Goal: Task Accomplishment & Management: Manage account settings

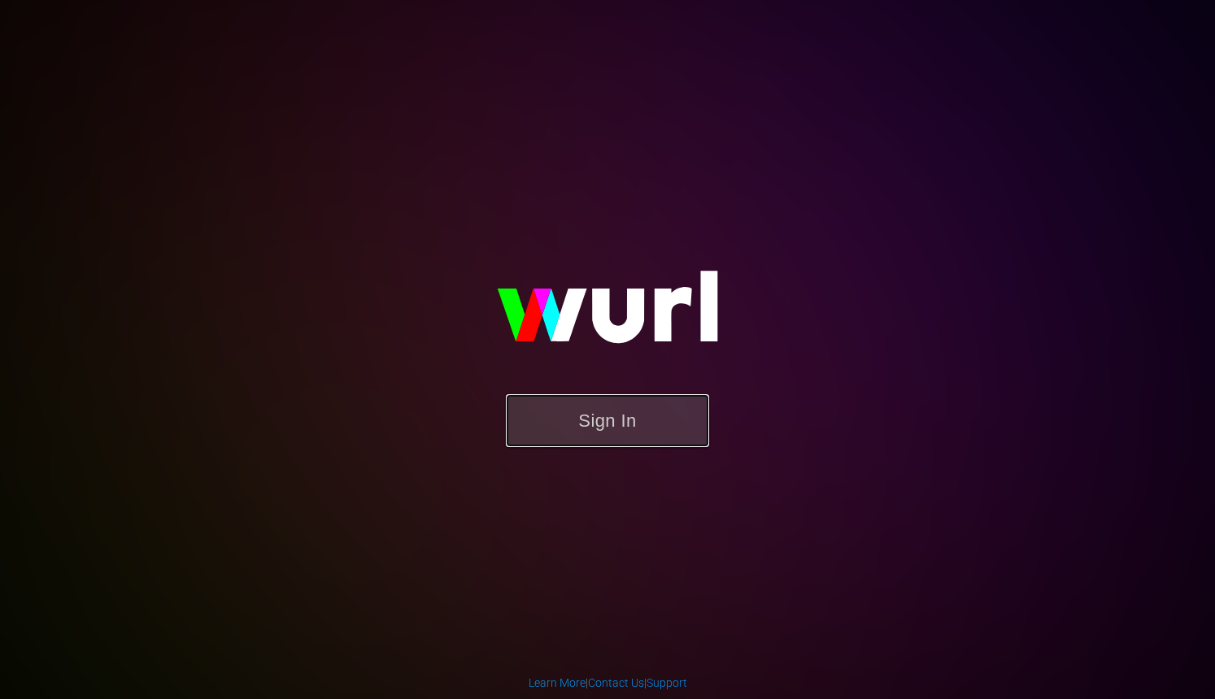
click at [620, 416] on button "Sign In" at bounding box center [607, 420] width 203 height 53
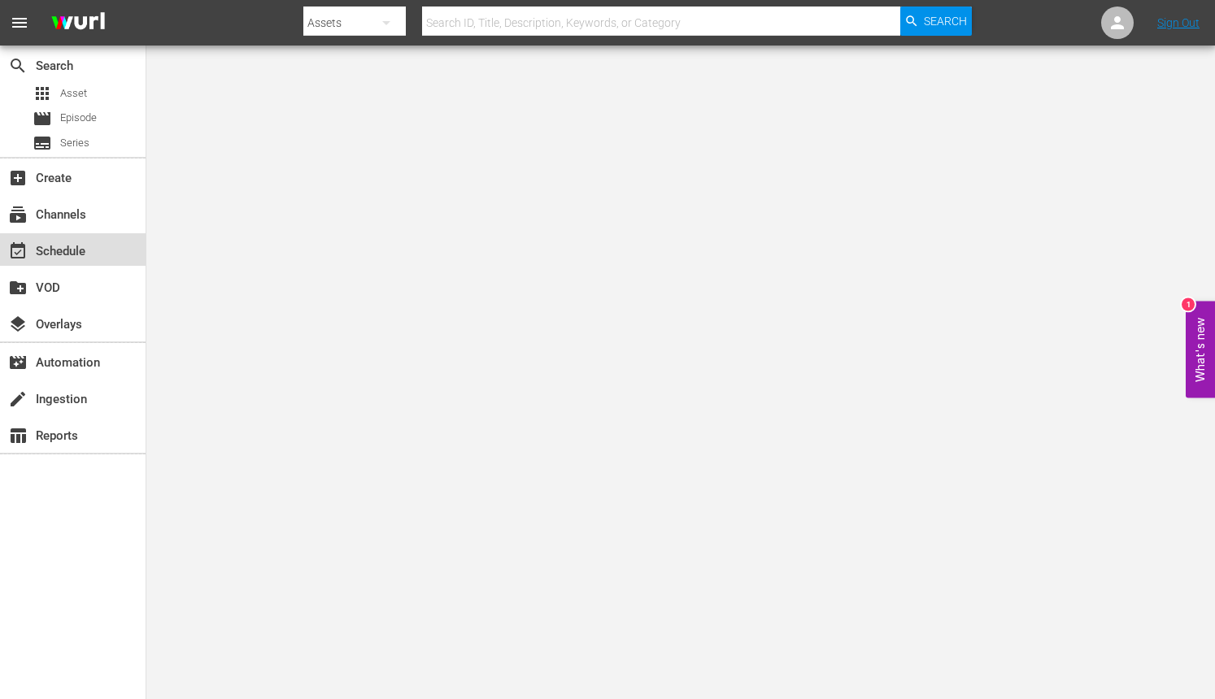
click at [34, 249] on div "event_available Schedule" at bounding box center [45, 248] width 91 height 15
click at [54, 220] on div "subscriptions Channels" at bounding box center [45, 212] width 91 height 15
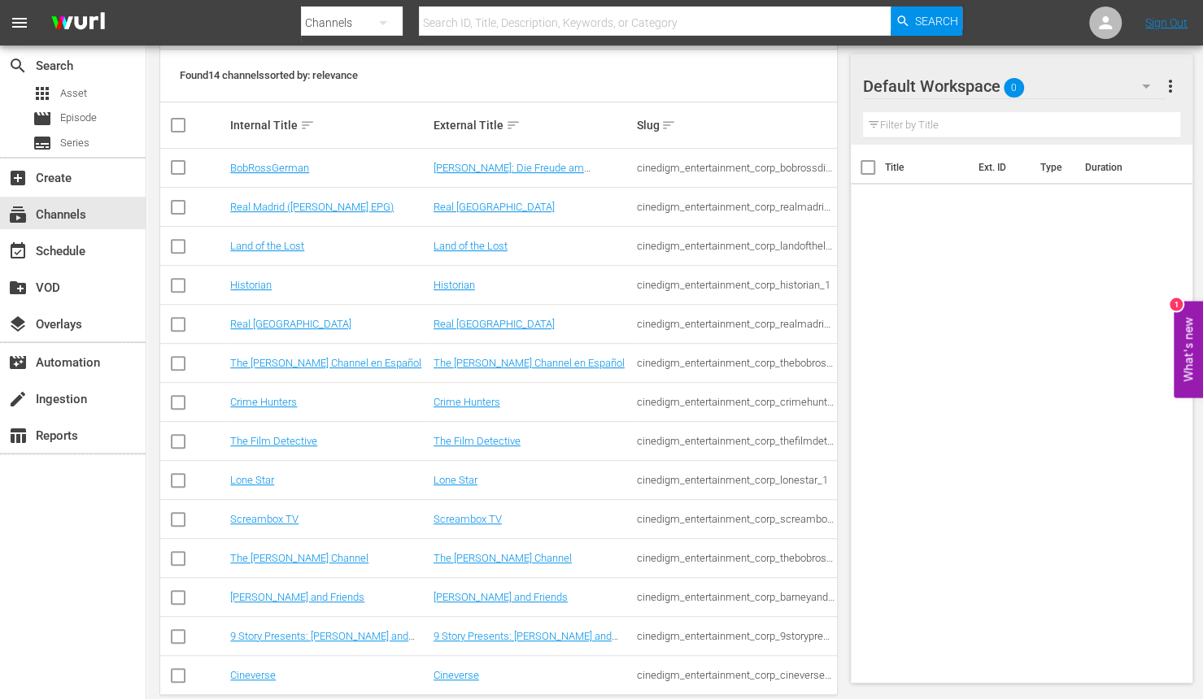
scroll to position [244, 0]
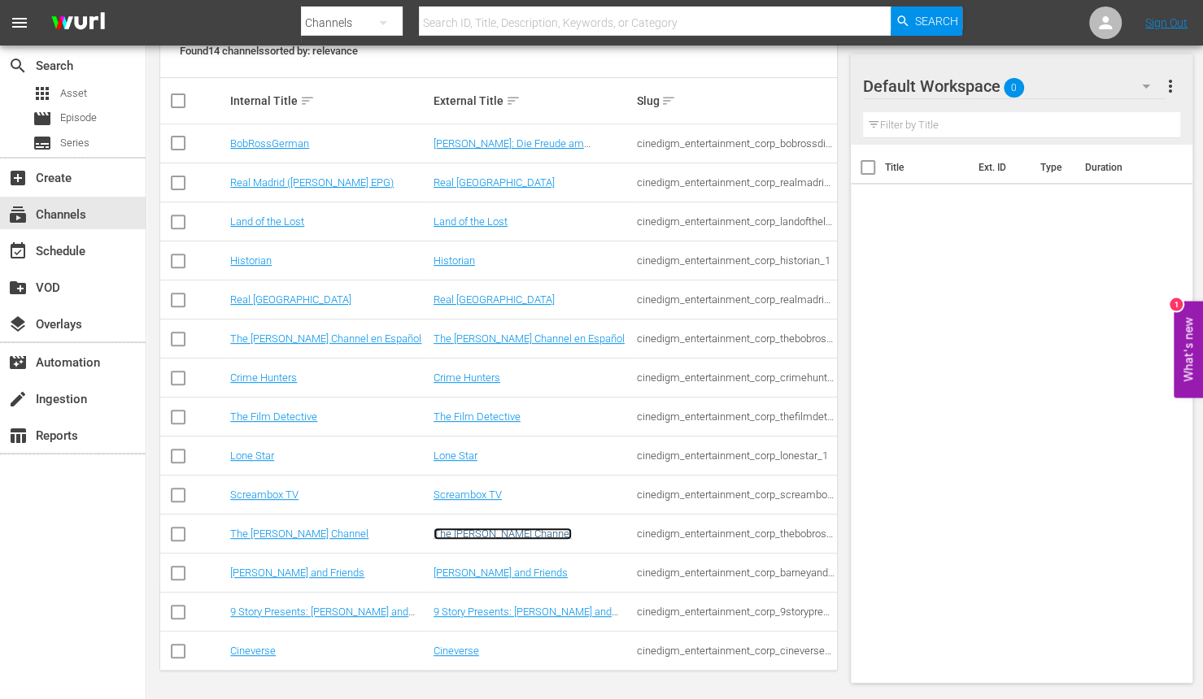
click at [498, 537] on link "The [PERSON_NAME] Channel" at bounding box center [502, 534] width 138 height 12
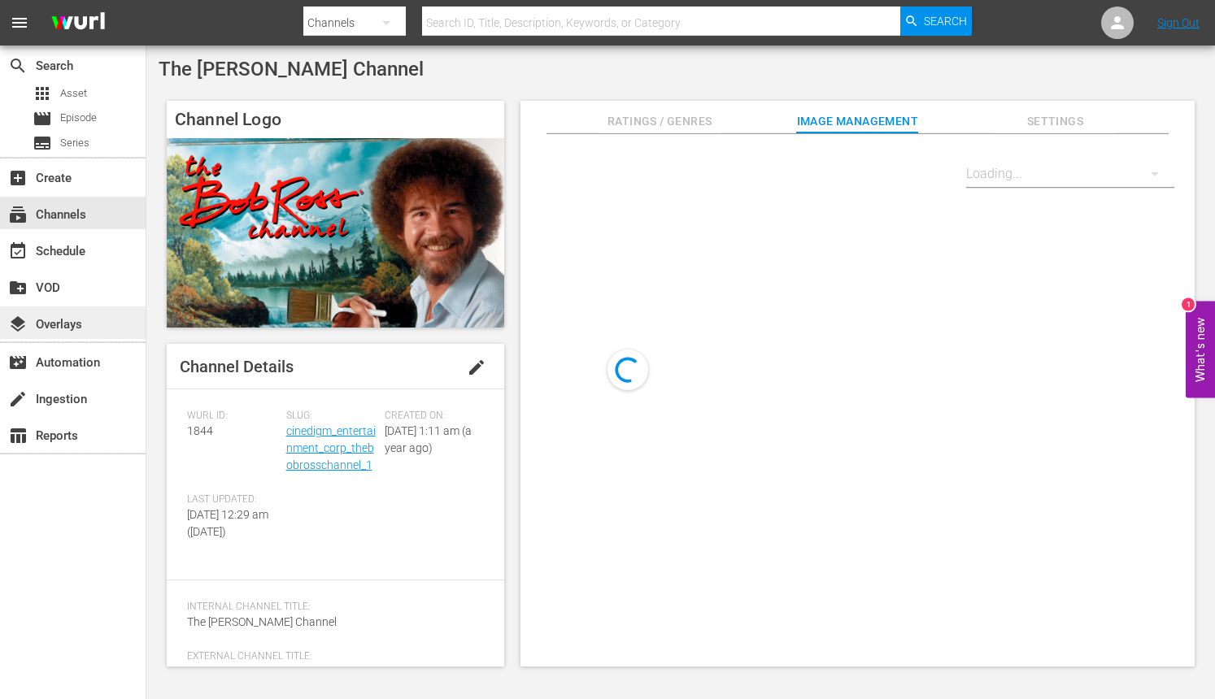
click at [48, 328] on div "layers Overlays" at bounding box center [45, 322] width 91 height 15
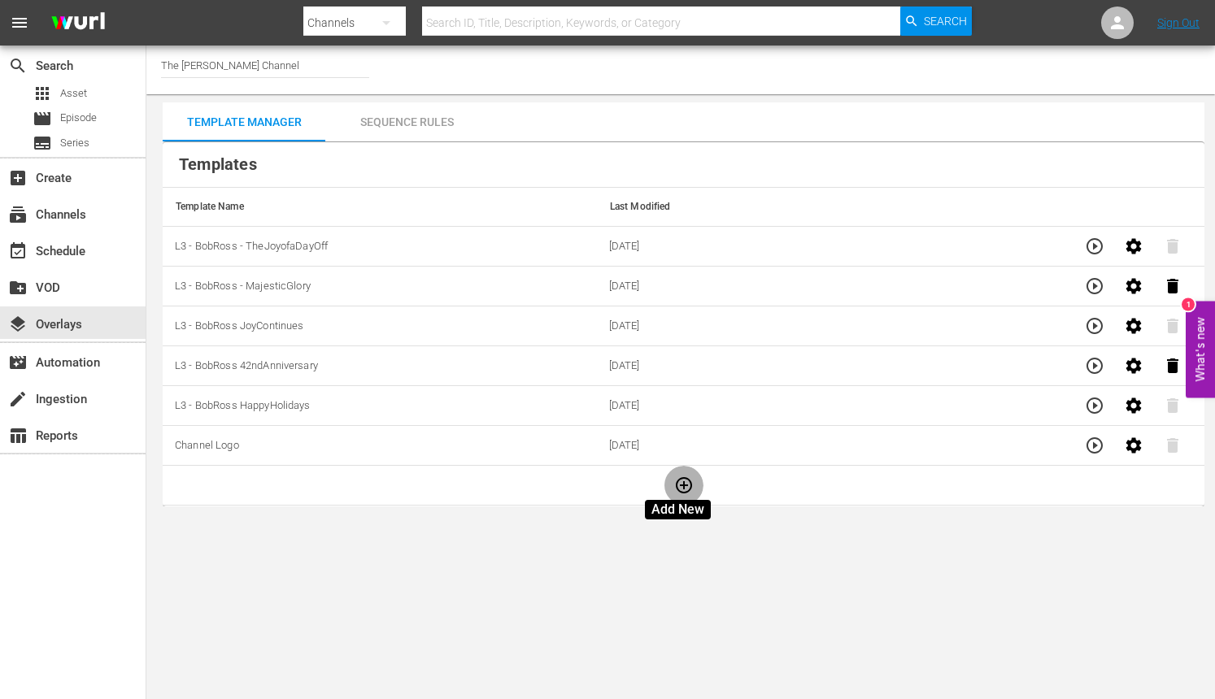
click at [676, 480] on icon "button" at bounding box center [684, 486] width 20 height 20
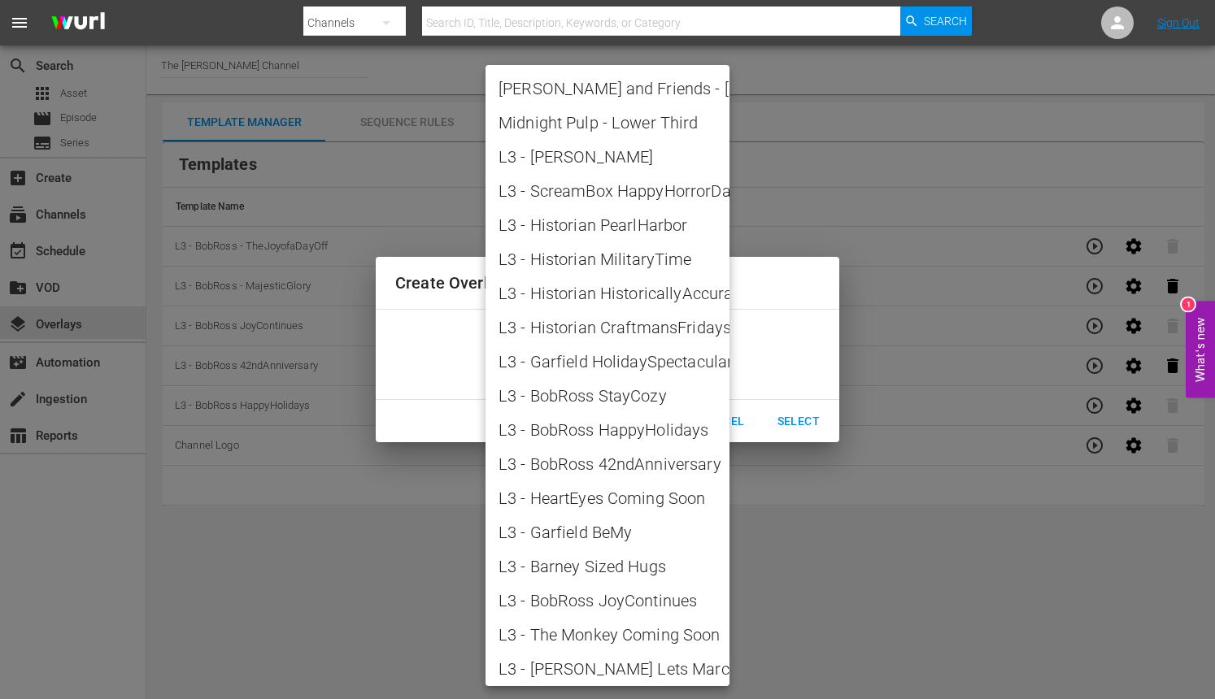
click at [703, 364] on body "menu Search By Channels Search ID, Title, Description, Keywords, or Category Se…" at bounding box center [607, 349] width 1215 height 699
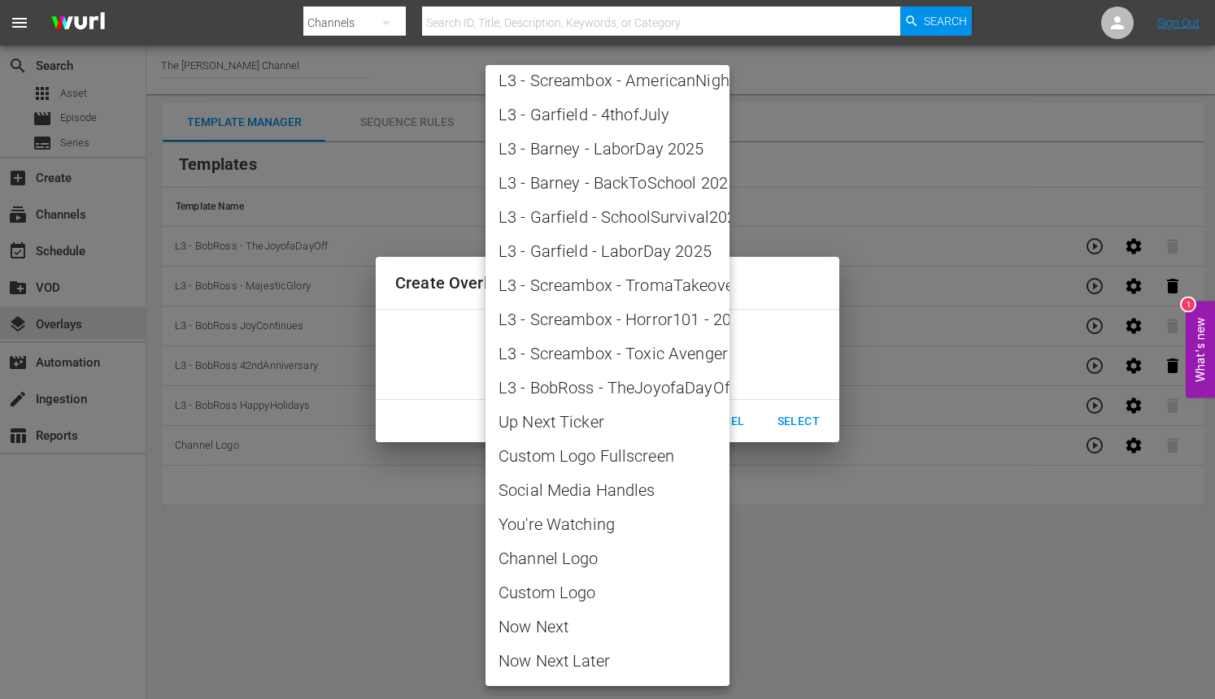
scroll to position [1646, 0]
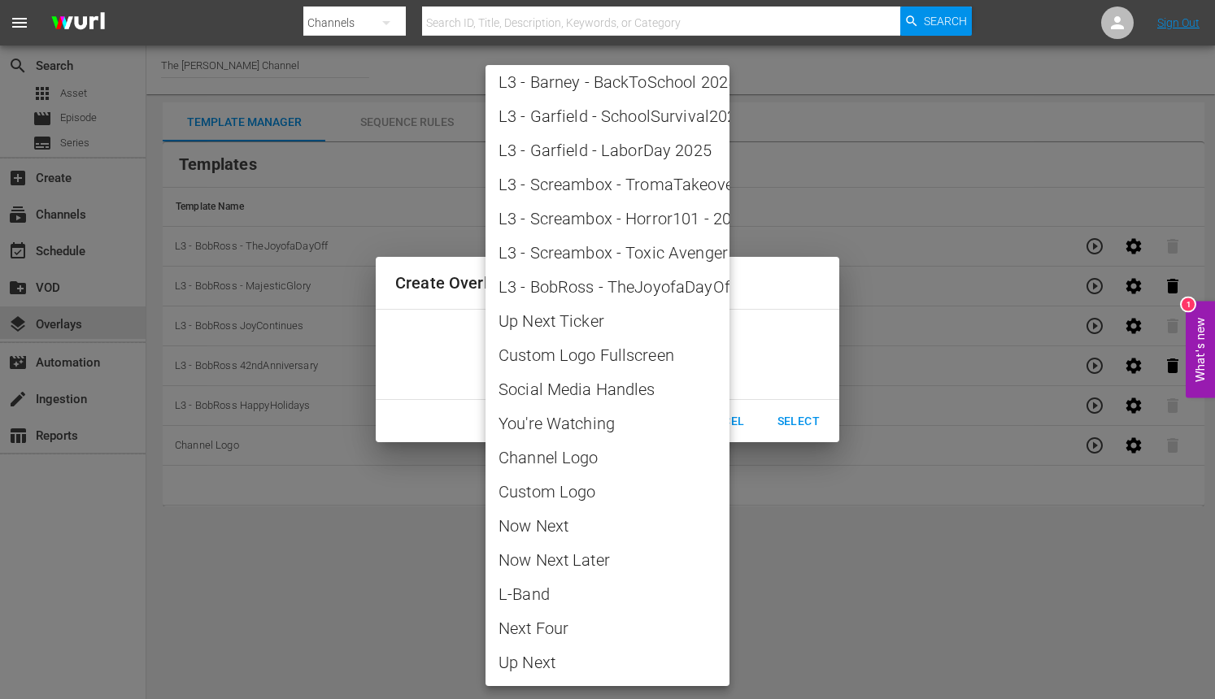
click at [795, 506] on div at bounding box center [607, 349] width 1215 height 699
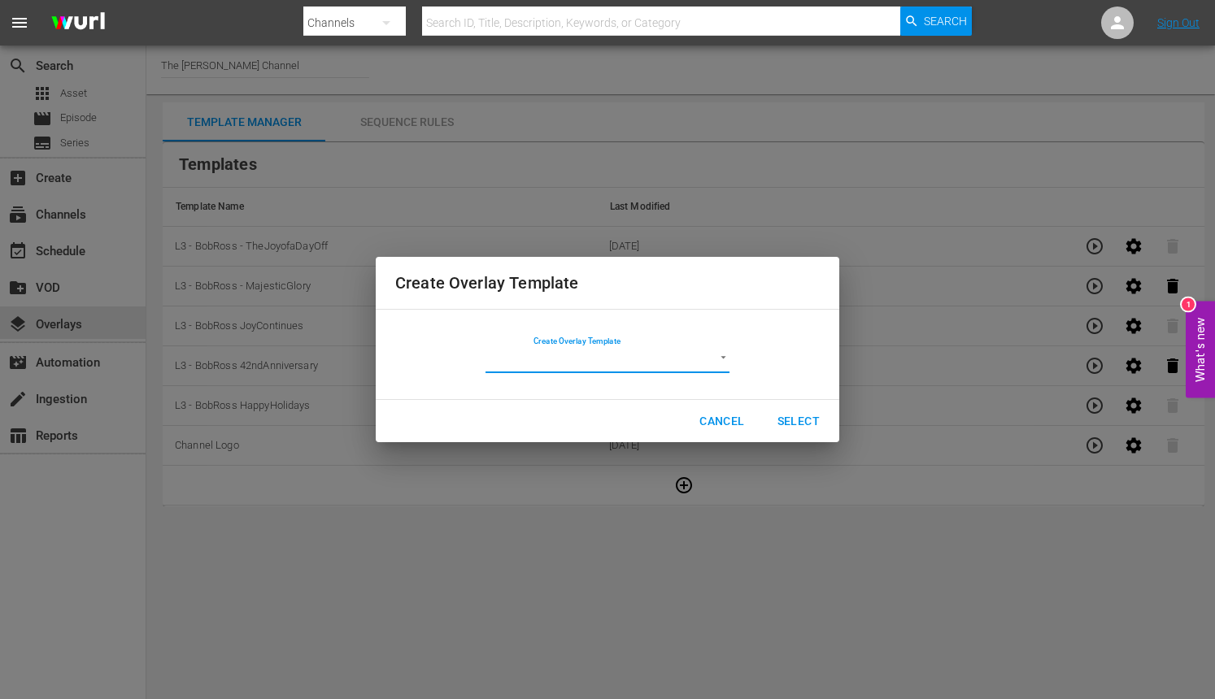
click at [732, 426] on span "Cancel" at bounding box center [721, 421] width 45 height 20
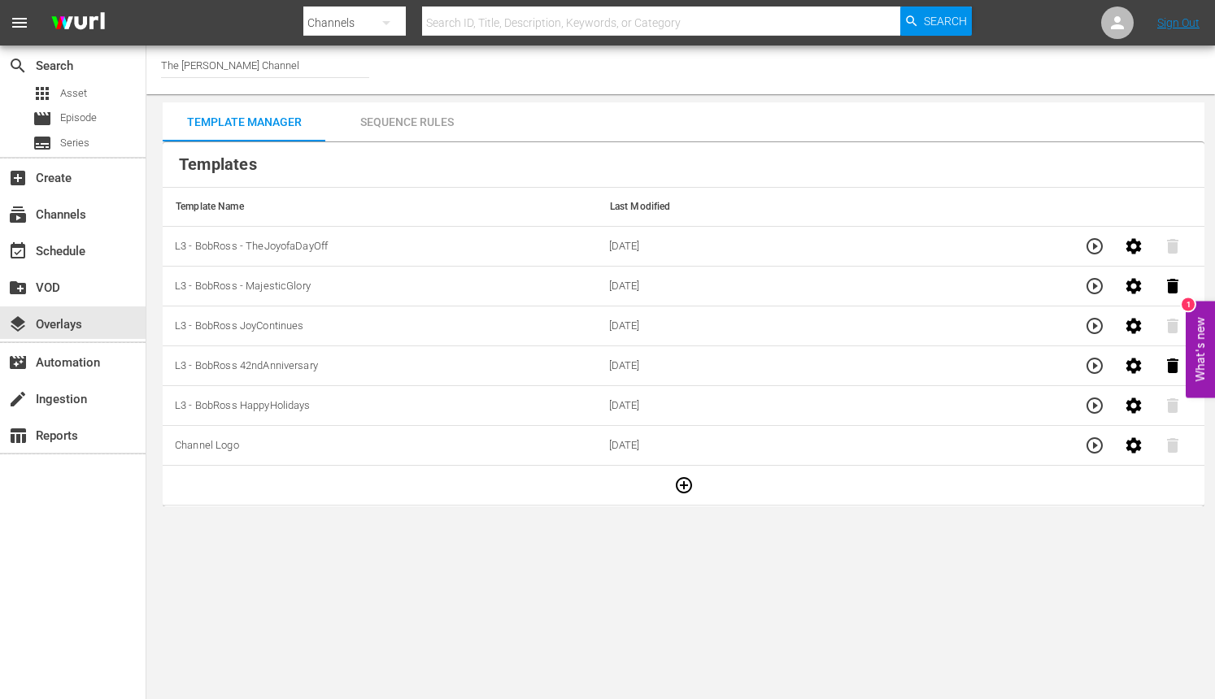
click at [369, 122] on div "Sequence Rules" at bounding box center [406, 121] width 163 height 39
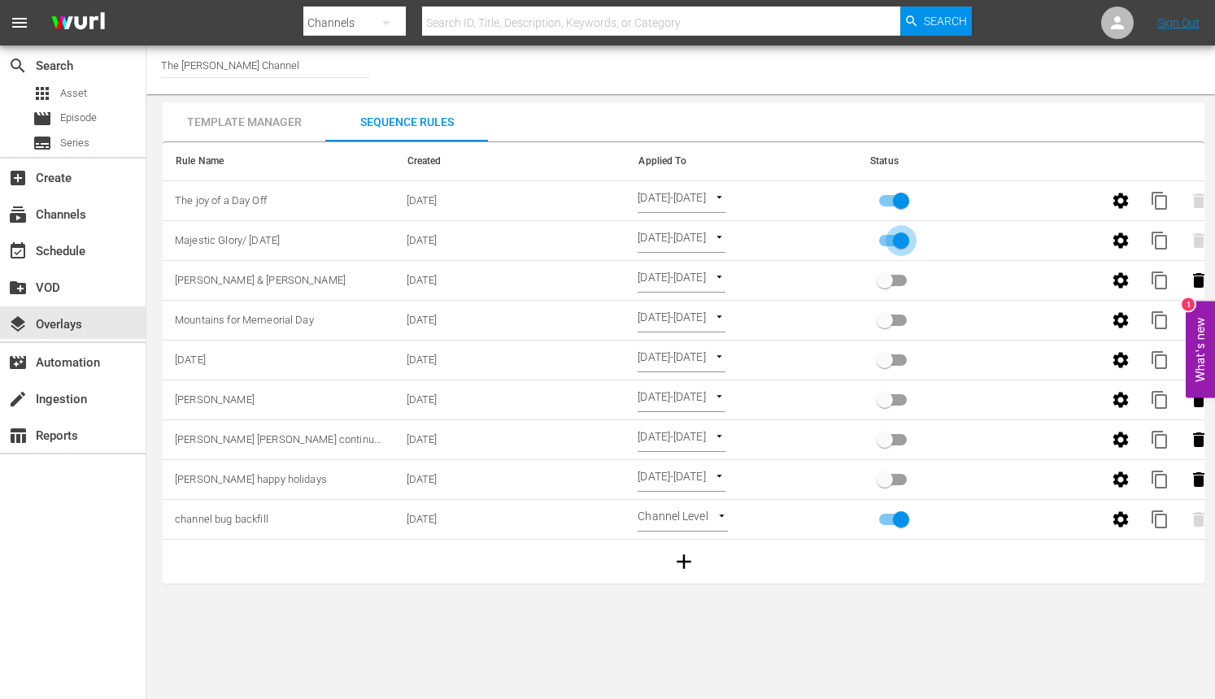
click at [901, 238] on input "primary checkbox" at bounding box center [901, 243] width 93 height 31
checkbox input "false"
